Goal: Task Accomplishment & Management: Manage account settings

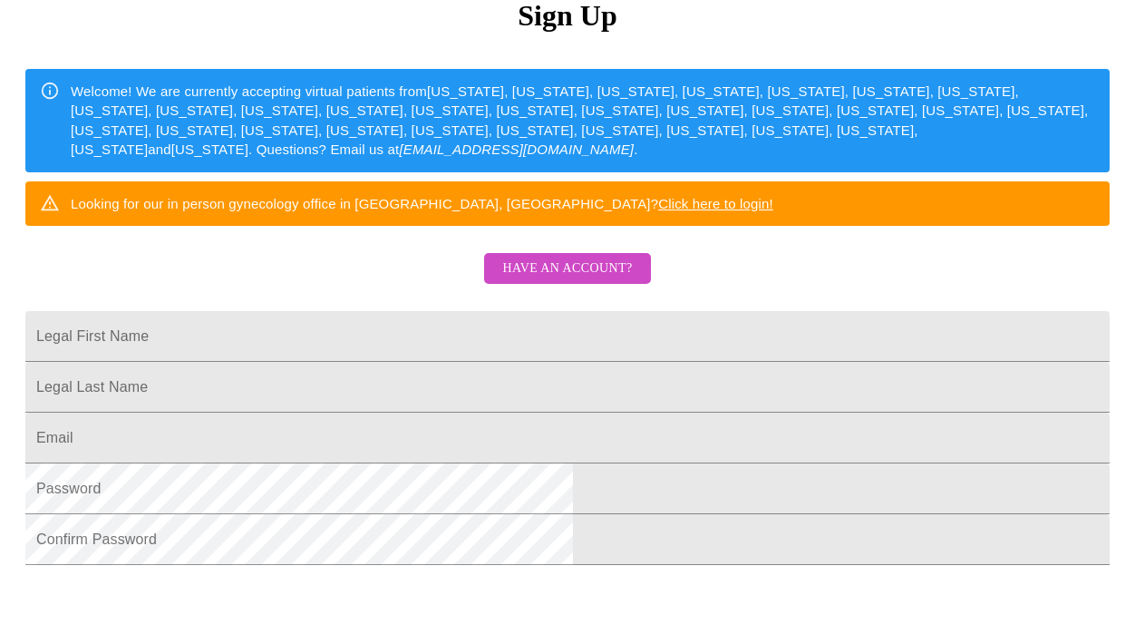
scroll to position [226, 0]
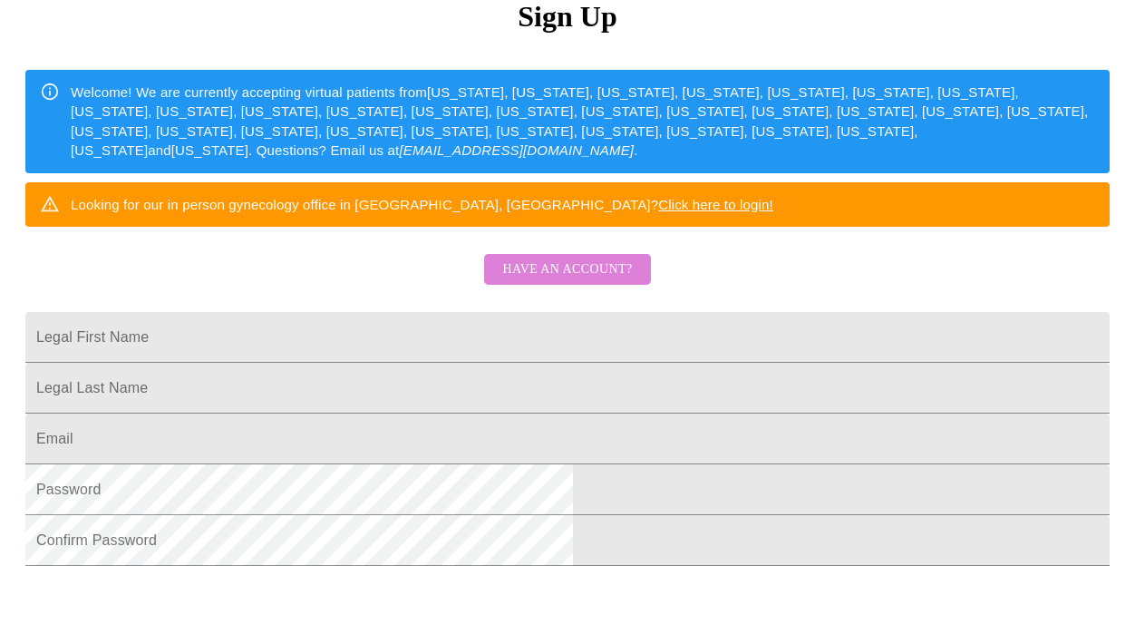
click at [580, 281] on span "Have an account?" at bounding box center [567, 269] width 130 height 23
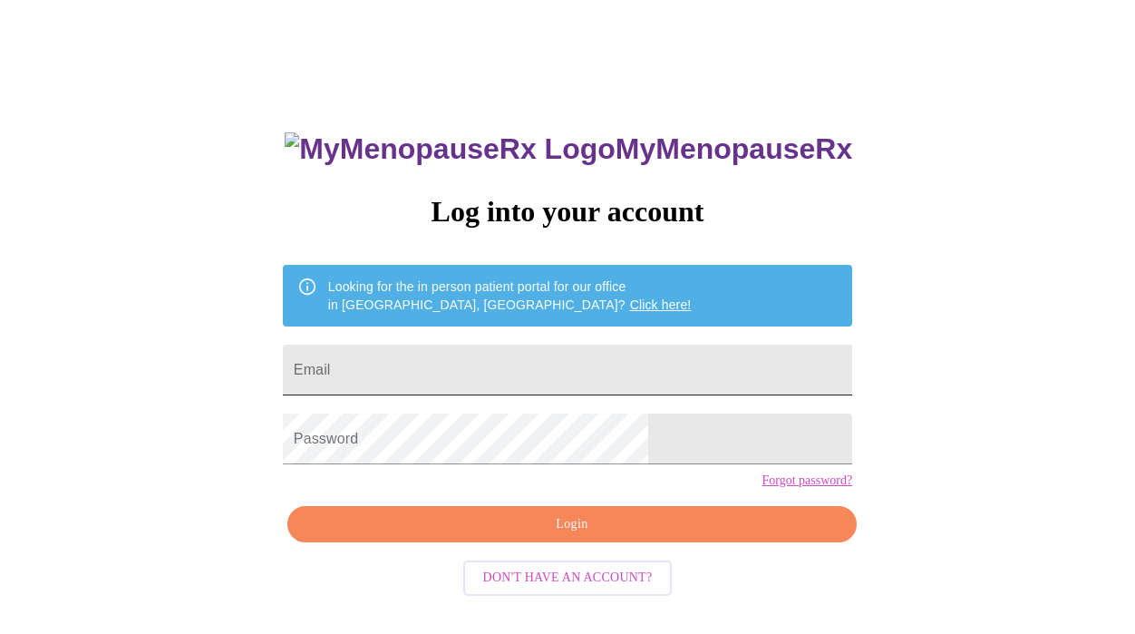
click at [479, 355] on input "Email" at bounding box center [567, 369] width 569 height 51
type input "[EMAIL_ADDRESS][DOMAIN_NAME]"
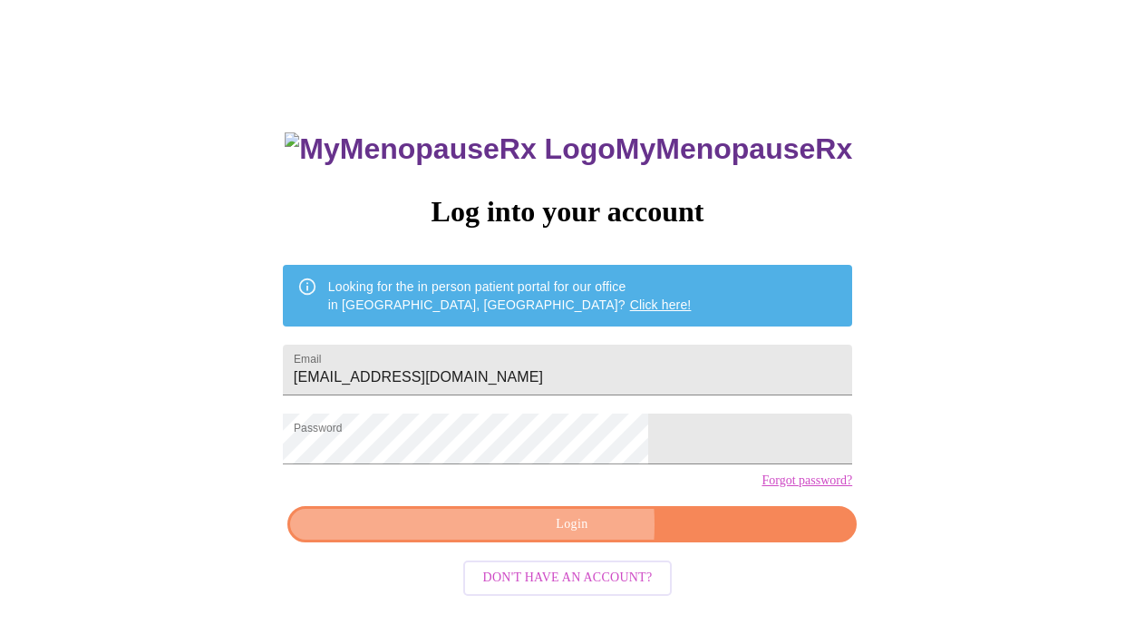
click at [519, 536] on span "Login" at bounding box center [572, 524] width 528 height 23
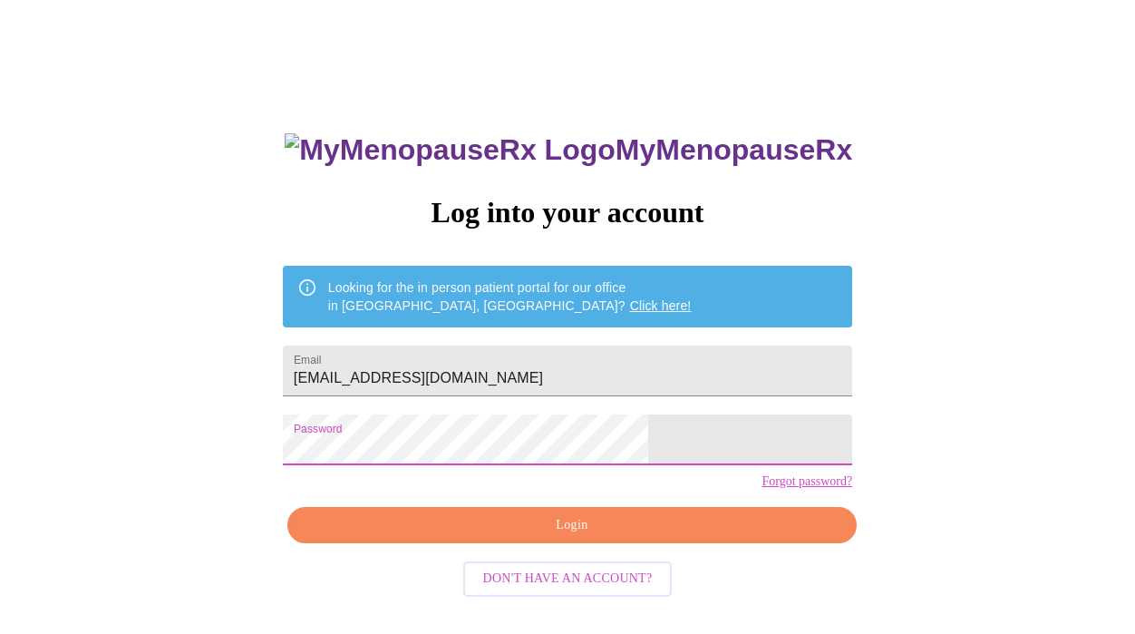
click at [230, 461] on div "MyMenopauseRx Log into your account Looking for the in person patient portal fo…" at bounding box center [567, 357] width 1121 height 761
click at [527, 537] on span "Login" at bounding box center [572, 525] width 528 height 23
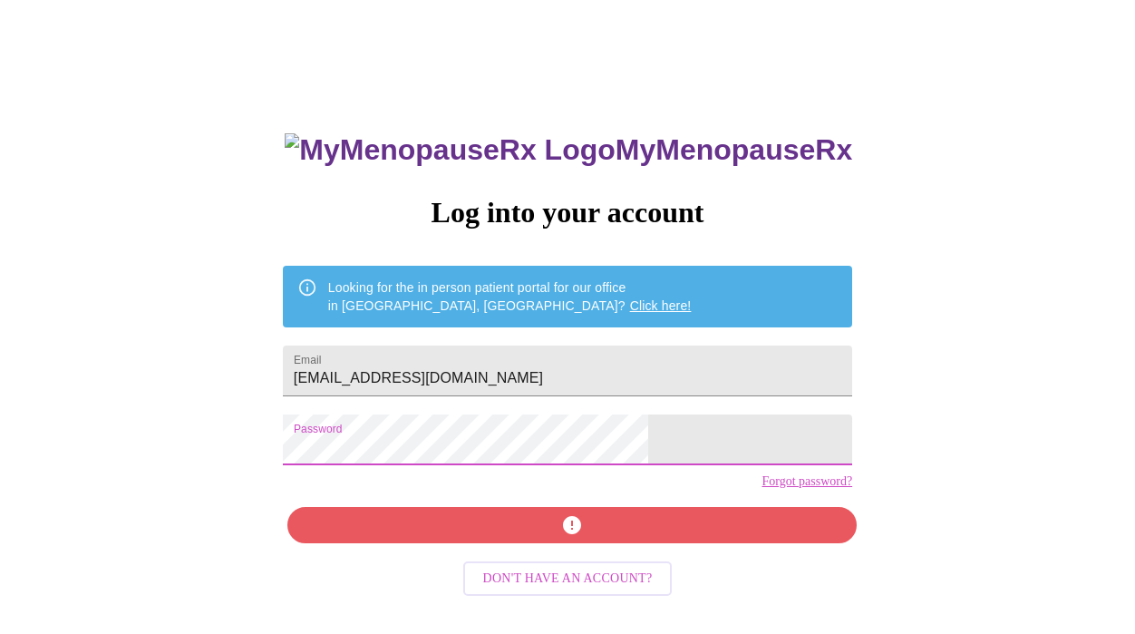
click at [266, 426] on div "MyMenopauseRx Log into your account Looking for the in person patient portal fo…" at bounding box center [567, 357] width 1121 height 761
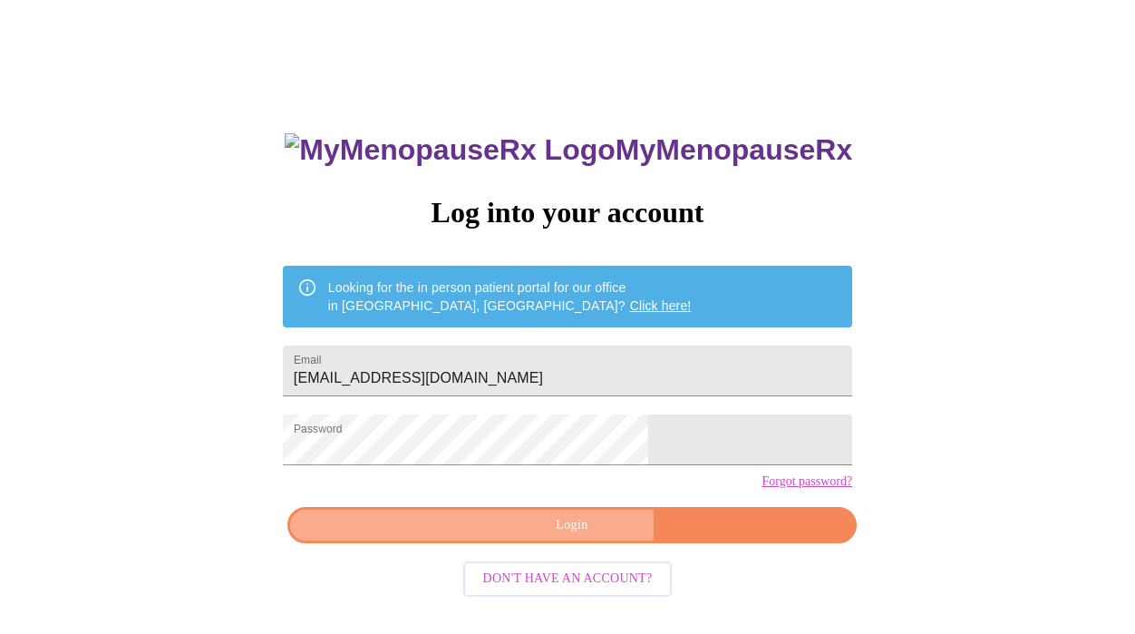
click at [433, 537] on span "Login" at bounding box center [572, 525] width 528 height 23
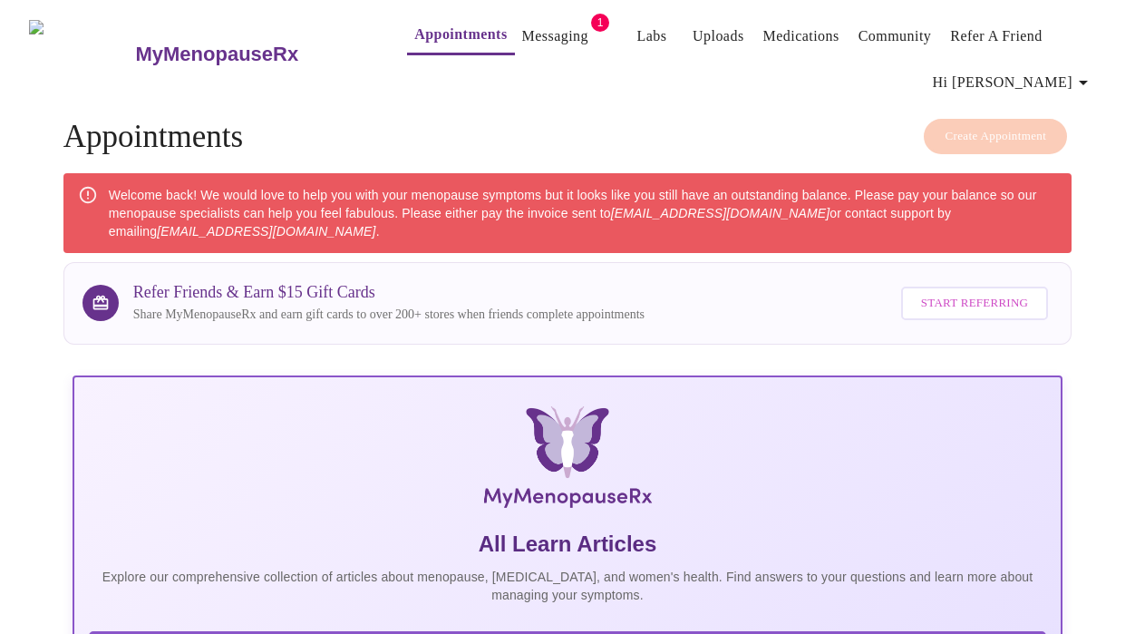
click at [244, 224] on em "[EMAIL_ADDRESS][DOMAIN_NAME]" at bounding box center [266, 231] width 218 height 15
click at [522, 33] on link "Messaging" at bounding box center [555, 36] width 66 height 25
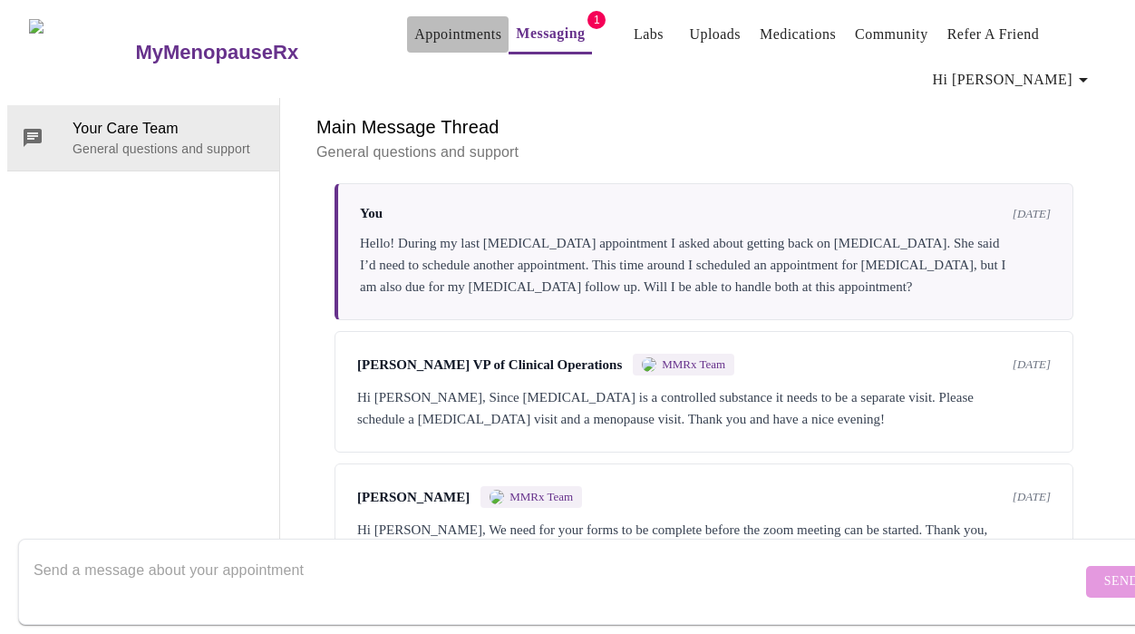
click at [414, 24] on link "Appointments" at bounding box center [457, 34] width 87 height 25
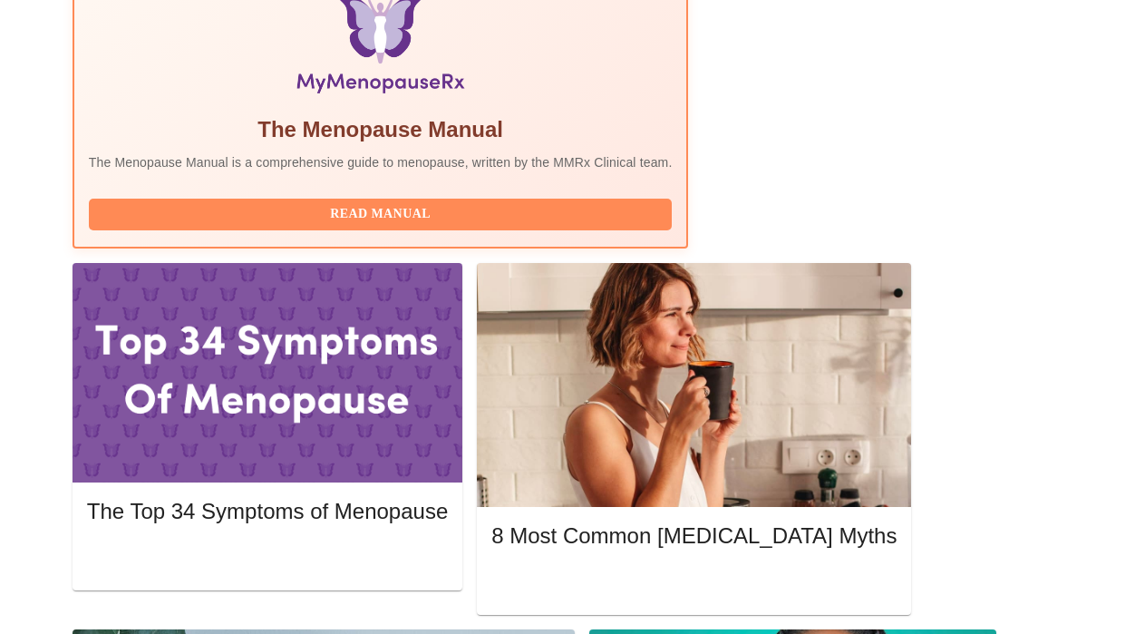
scroll to position [745, 0]
